Goal: Task Accomplishment & Management: Use online tool/utility

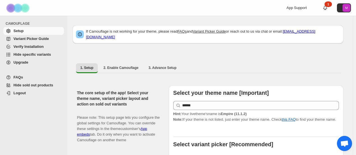
click at [29, 56] on span "Hide specific variants" at bounding box center [32, 54] width 38 height 4
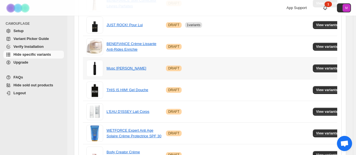
scroll to position [294, 0]
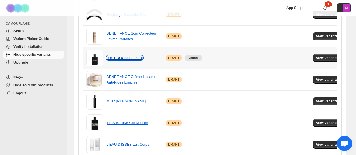
click at [110, 57] on link "JUST ROCK! Pour Lui" at bounding box center [125, 58] width 36 height 4
click at [329, 57] on span "View variants" at bounding box center [328, 58] width 22 height 4
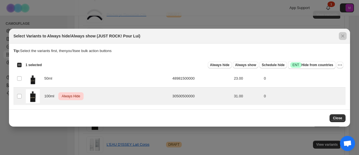
click at [197, 16] on div at bounding box center [179, 77] width 359 height 155
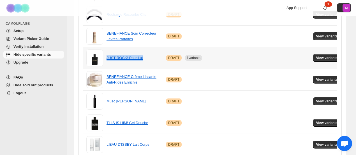
drag, startPoint x: 145, startPoint y: 55, endPoint x: 106, endPoint y: 56, distance: 39.0
click at [106, 56] on td "JUST ROCK! Pour Lui" at bounding box center [135, 58] width 60 height 22
copy link "JUST ROCK! Pour Lui"
